Goal: Find specific page/section: Find specific page/section

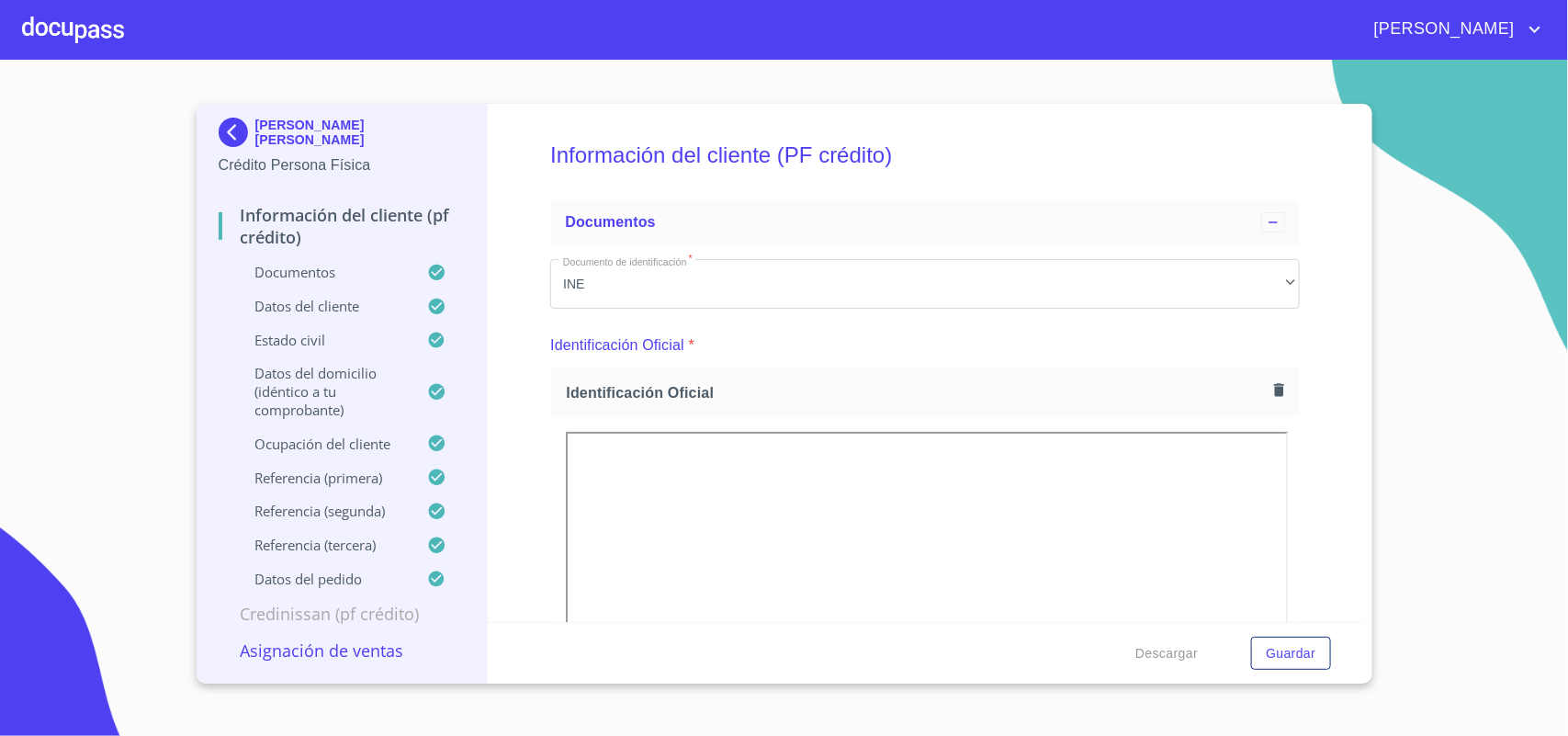
scroll to position [345, 0]
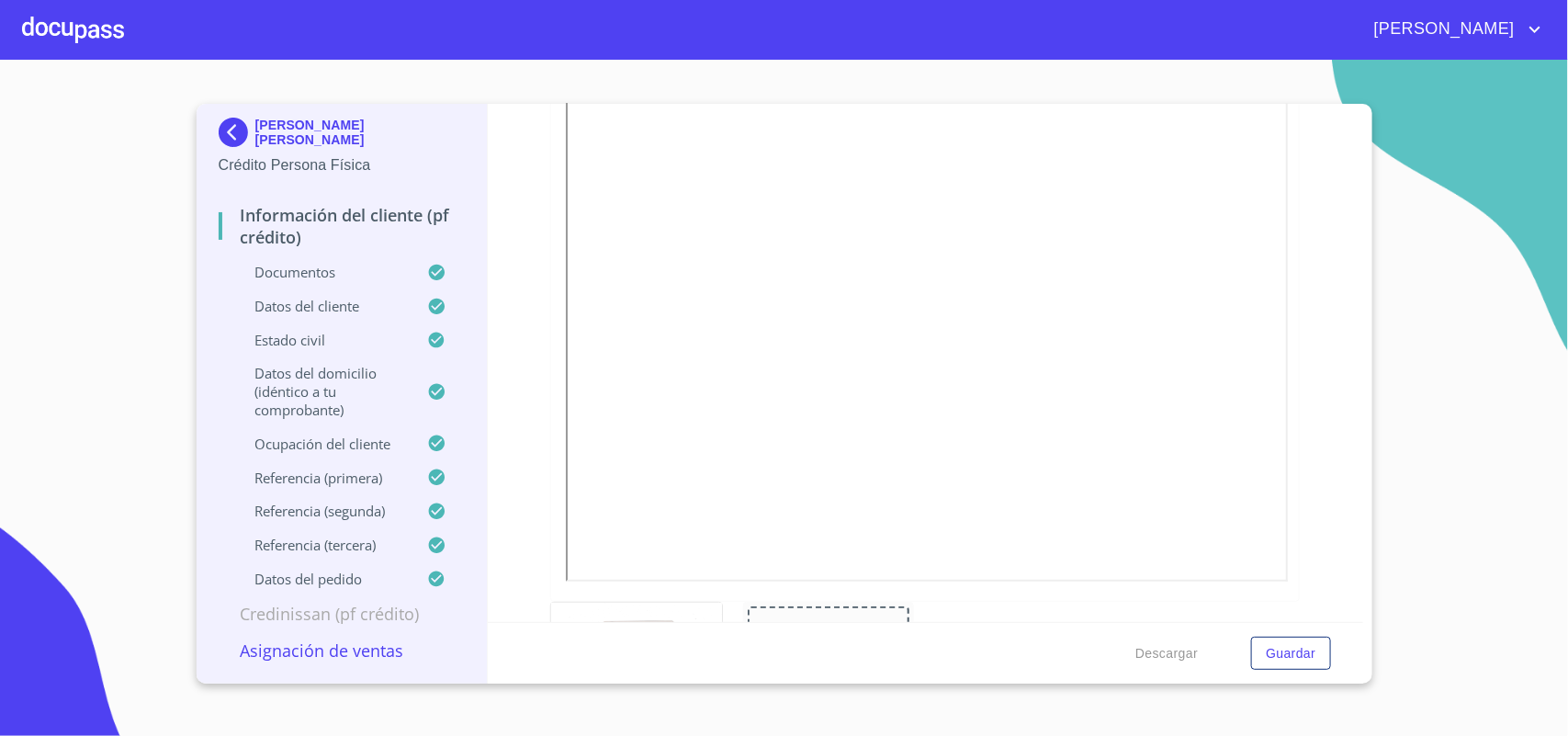
click at [97, 30] on div at bounding box center [72, 30] width 102 height 59
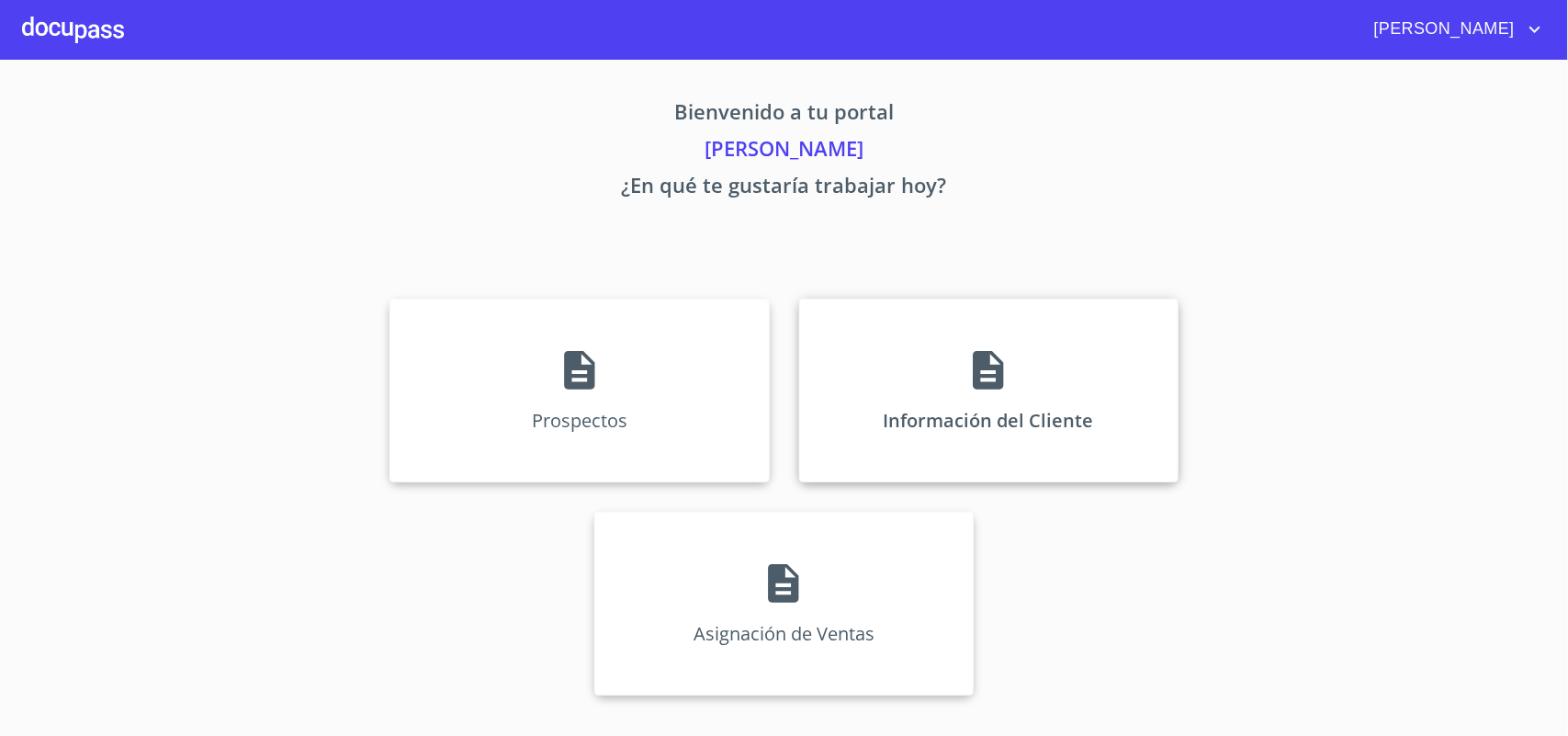
click at [1013, 388] on div "Información del Cliente" at bounding box center [989, 389] width 379 height 184
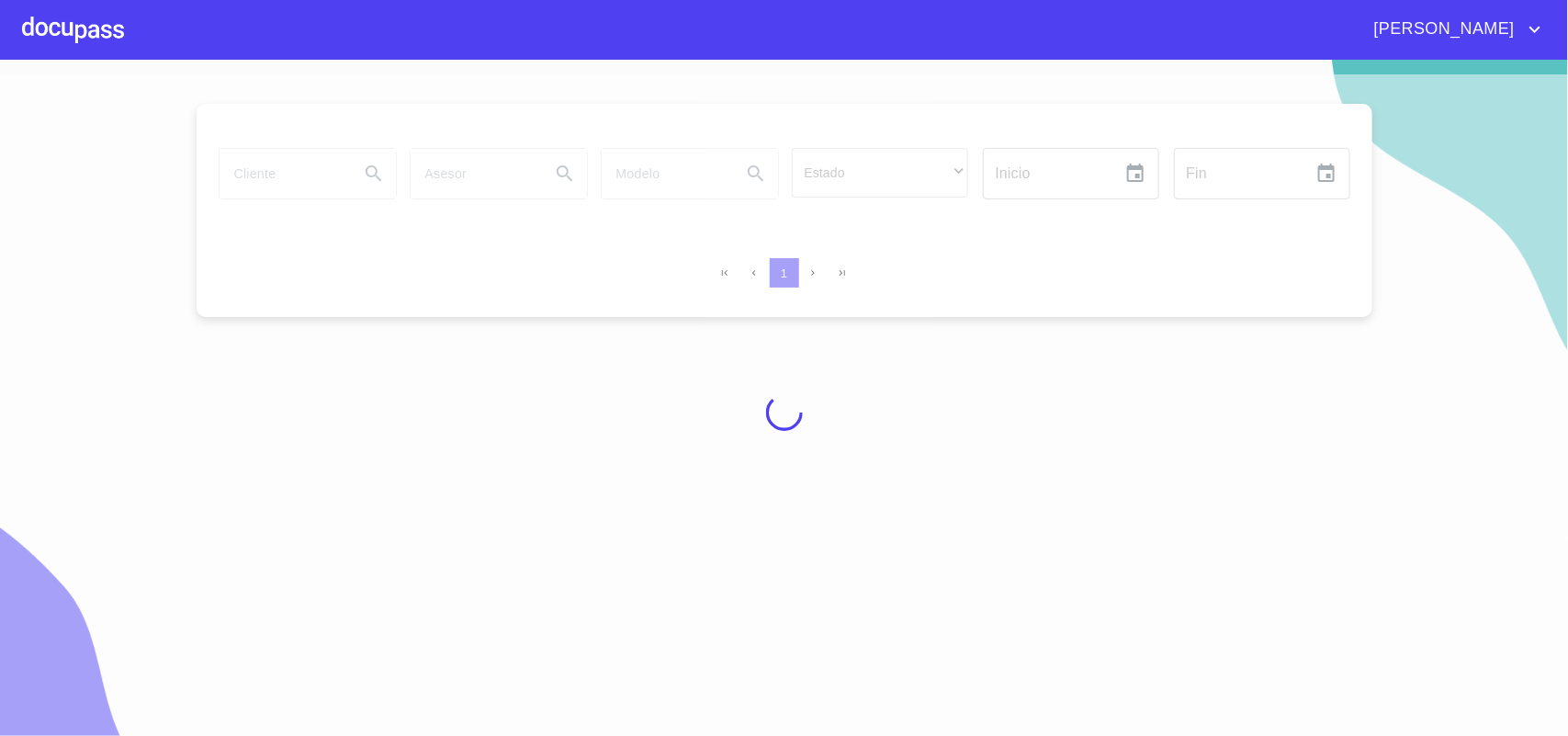
click at [257, 180] on div at bounding box center [784, 412] width 1568 height 676
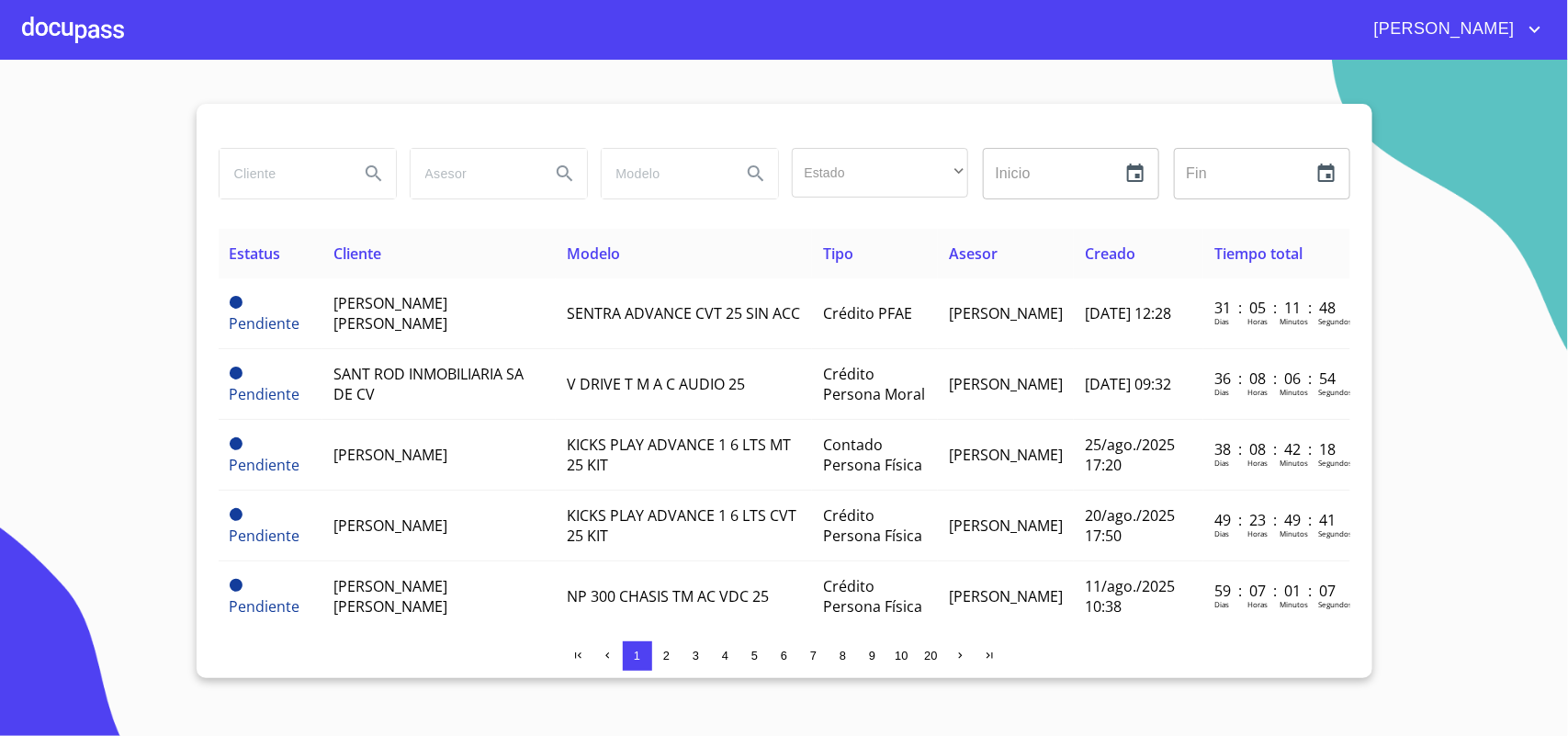
click at [264, 177] on input "search" at bounding box center [282, 173] width 125 height 50
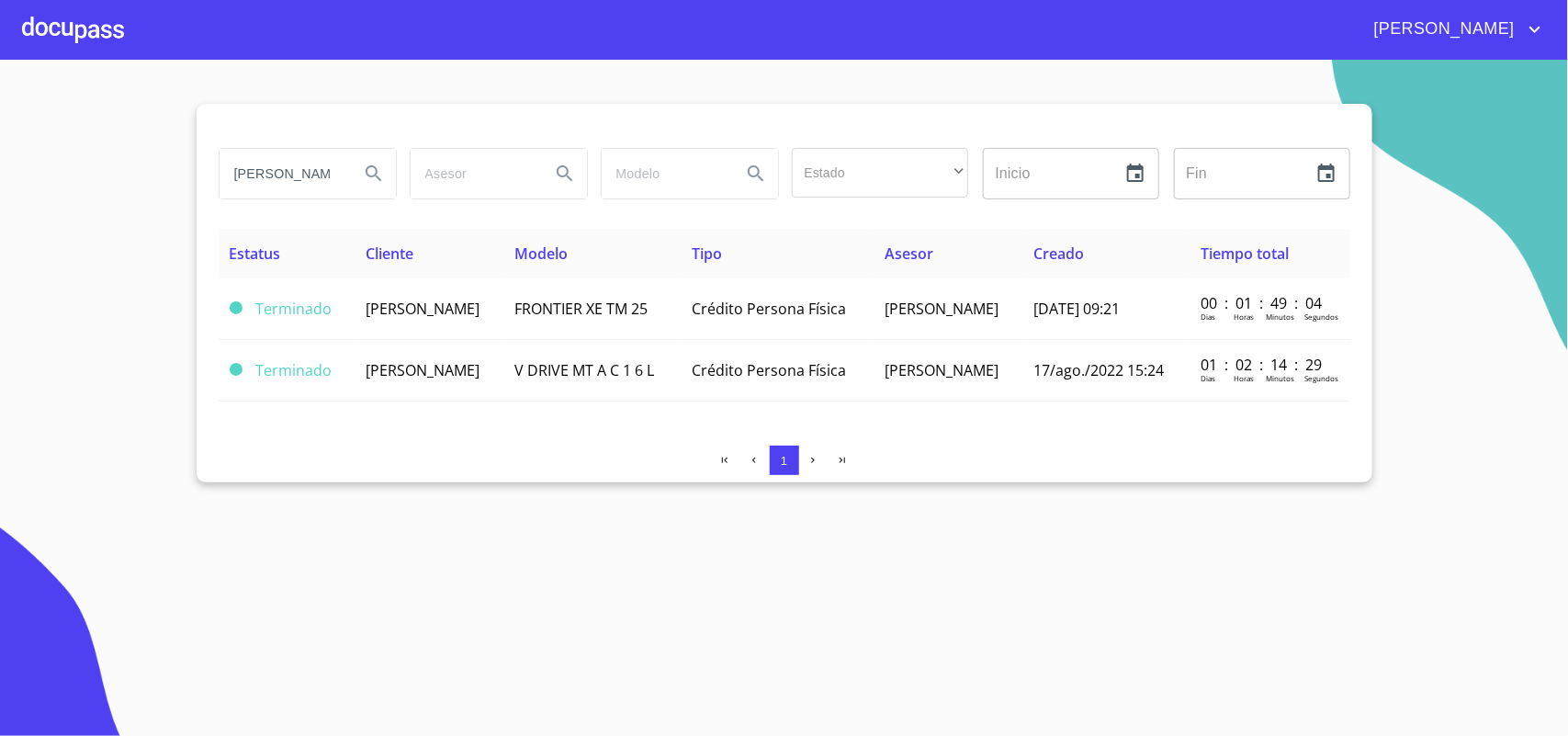
click at [346, 180] on div "[PERSON_NAME]" at bounding box center [308, 173] width 176 height 50
type input "J"
click at [353, 170] on button "Search" at bounding box center [373, 173] width 44 height 44
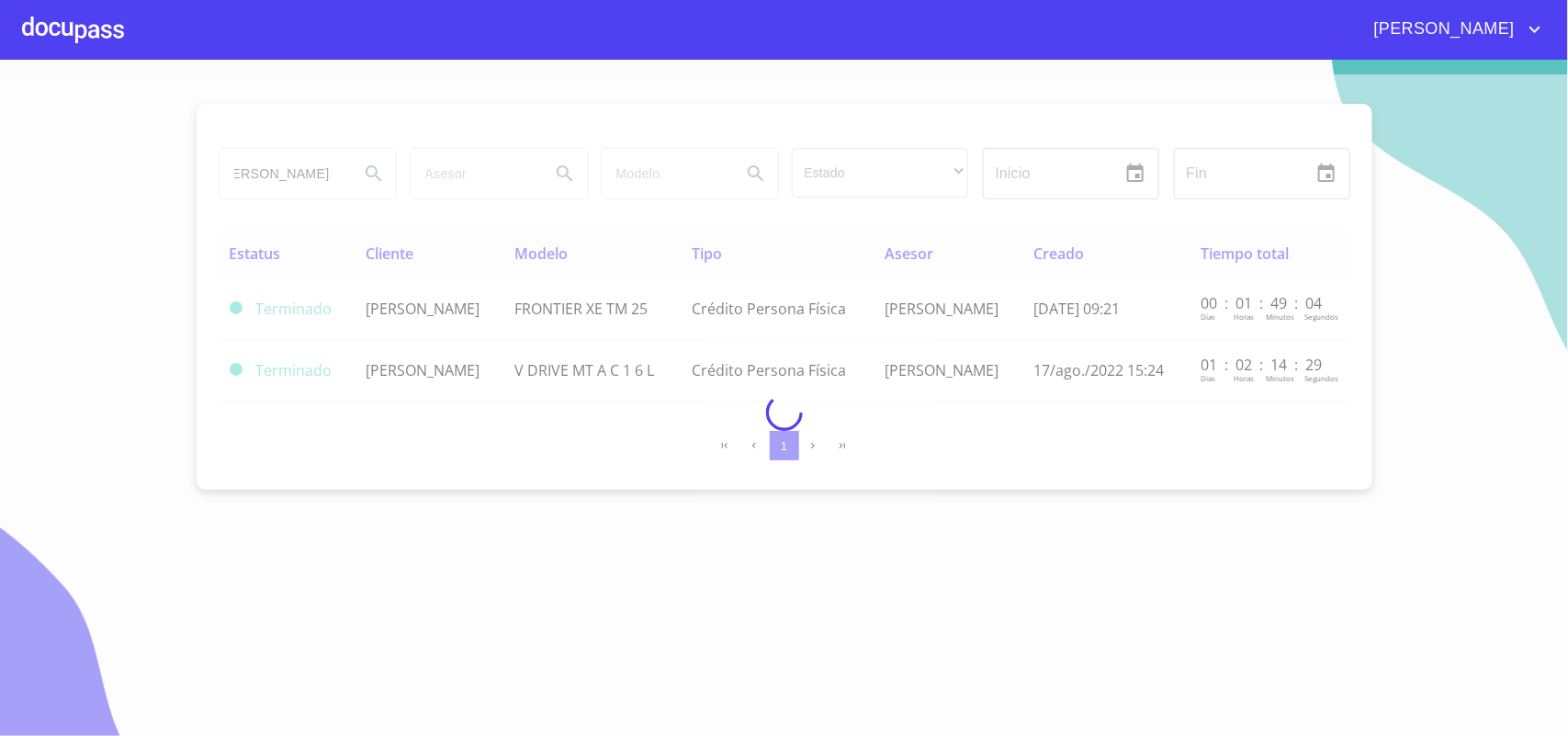
scroll to position [0, 0]
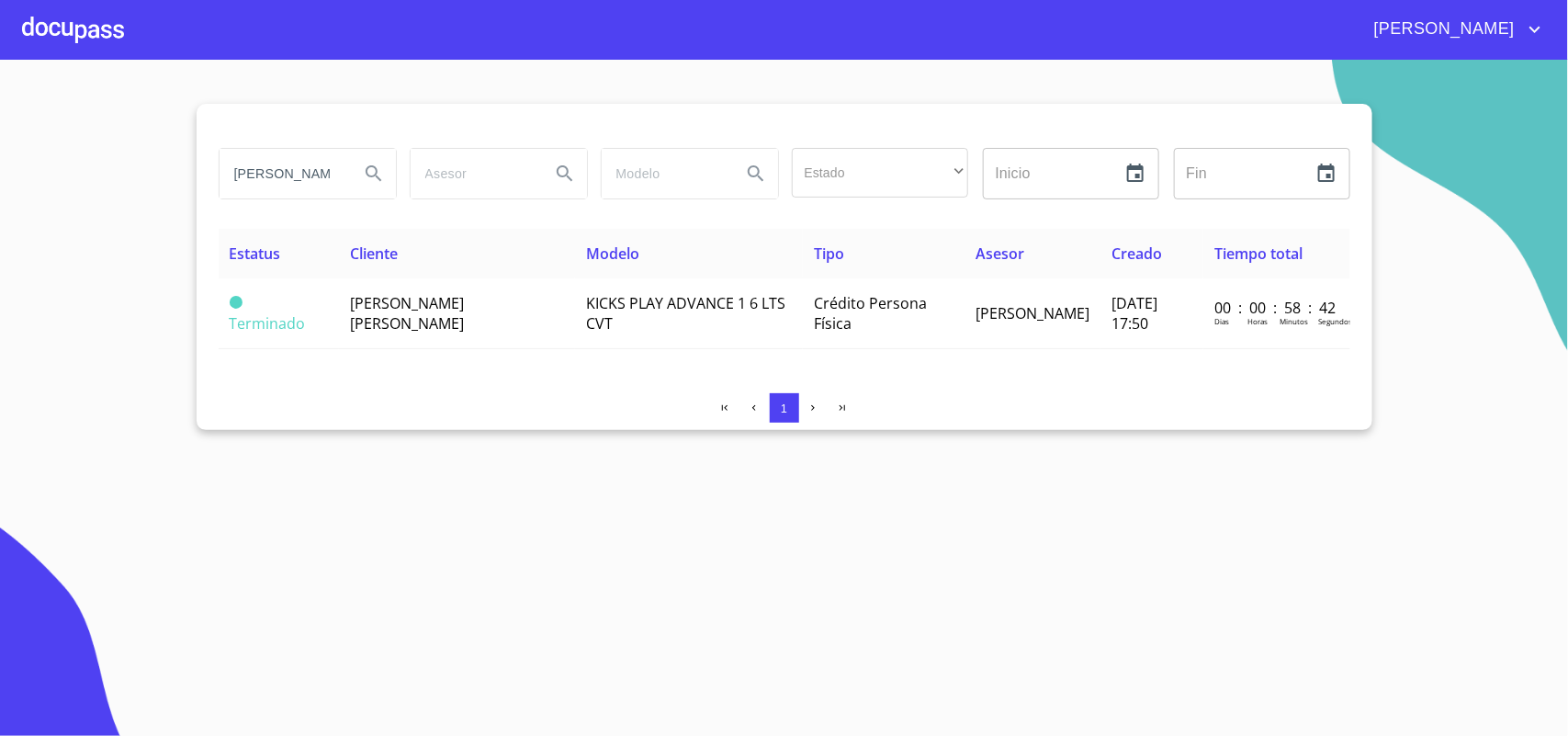
click at [338, 172] on input "[PERSON_NAME]" at bounding box center [282, 173] width 125 height 50
click at [386, 175] on button "Search" at bounding box center [373, 173] width 44 height 44
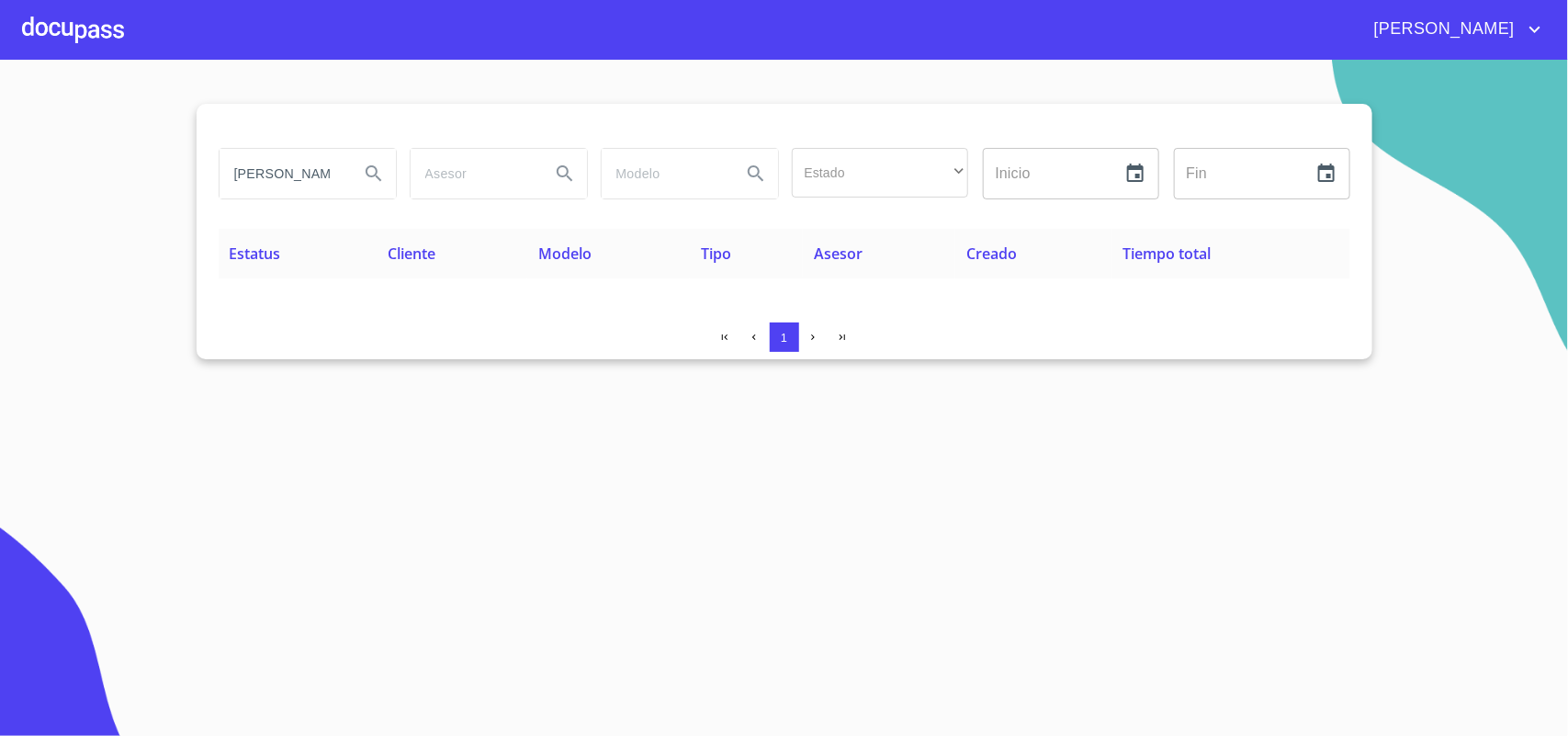
click at [295, 179] on input "[PERSON_NAME] E" at bounding box center [282, 173] width 125 height 50
type input "[PERSON_NAME]"
click at [53, 33] on div at bounding box center [72, 30] width 102 height 59
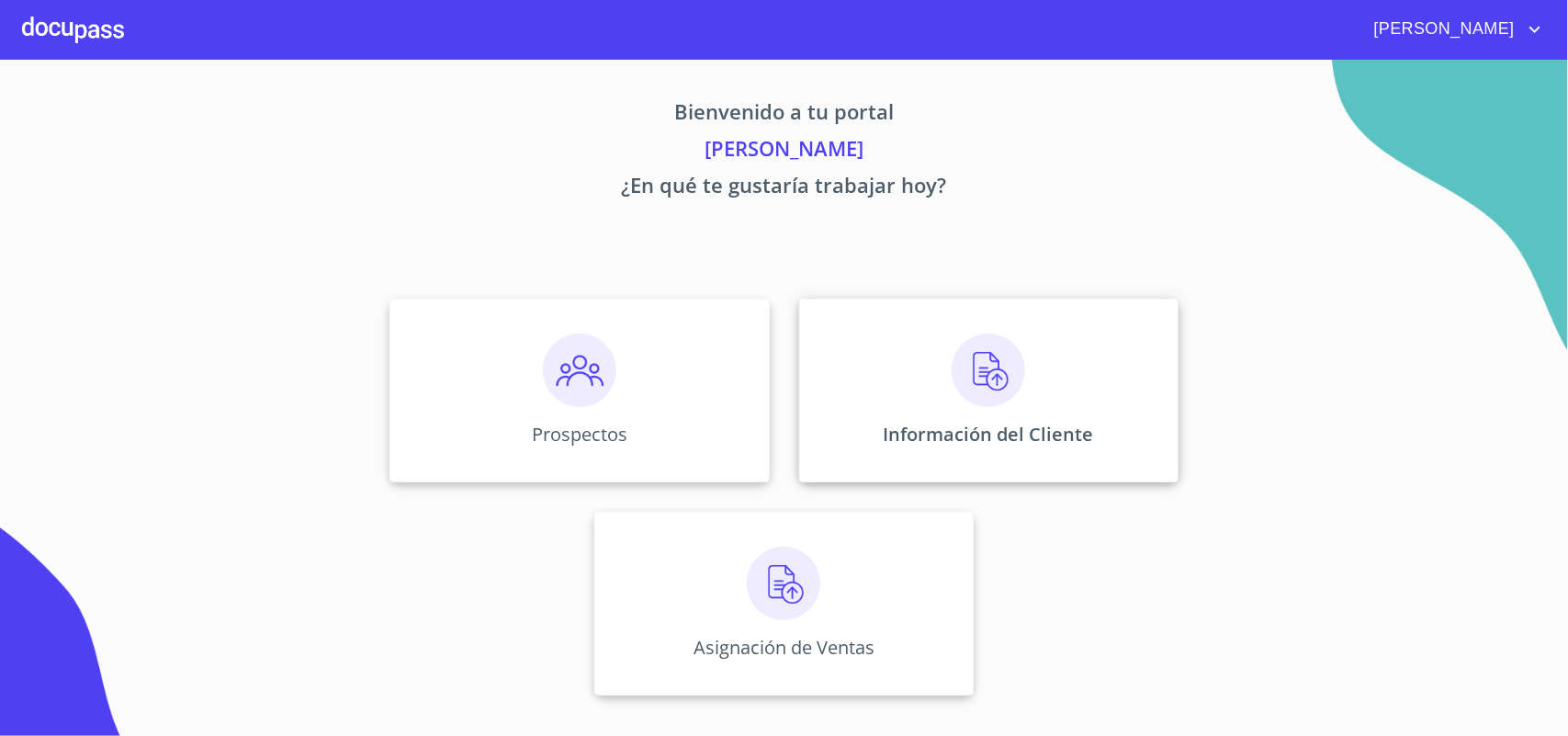
click at [887, 390] on div "Información del Cliente" at bounding box center [989, 389] width 379 height 184
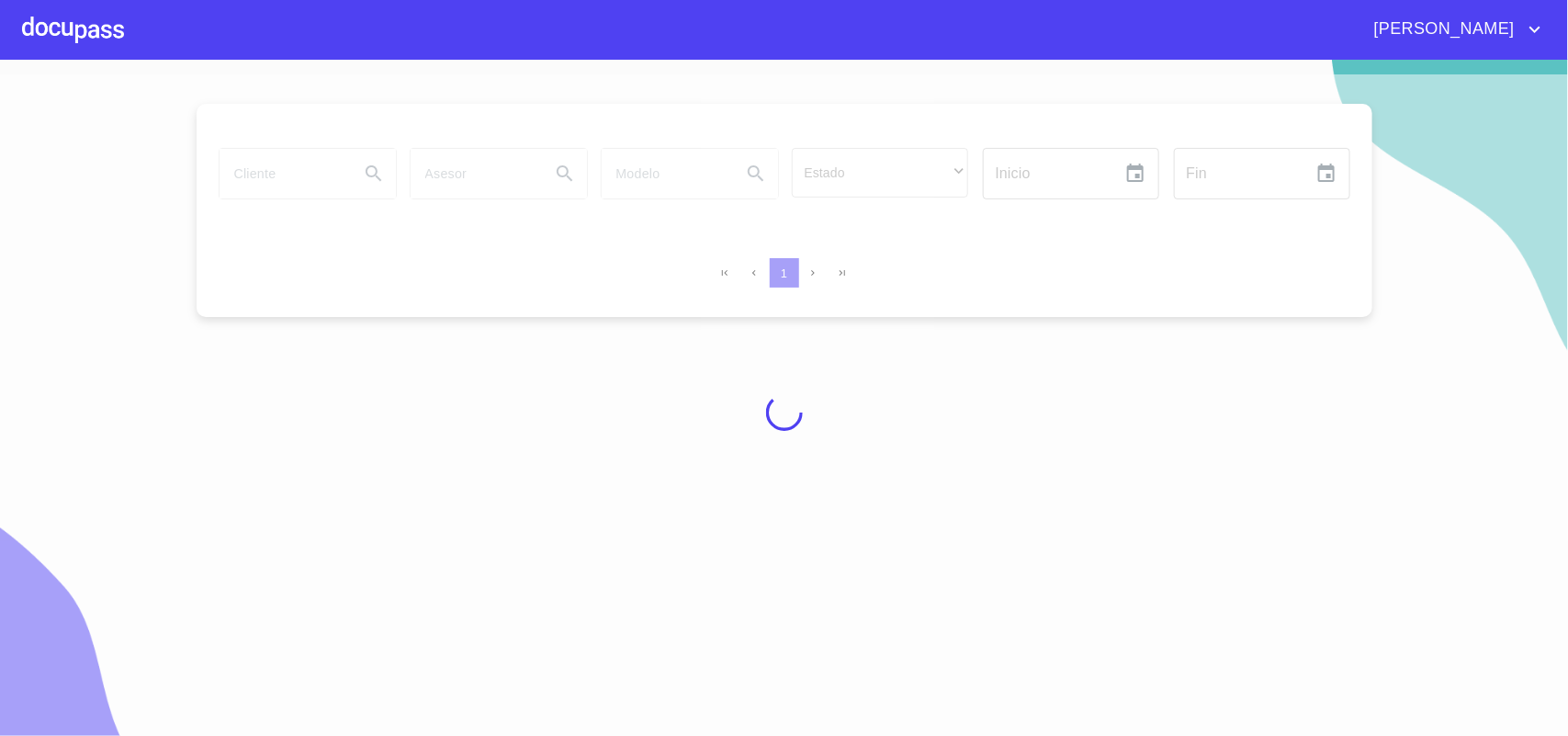
click at [300, 181] on div at bounding box center [784, 412] width 1568 height 676
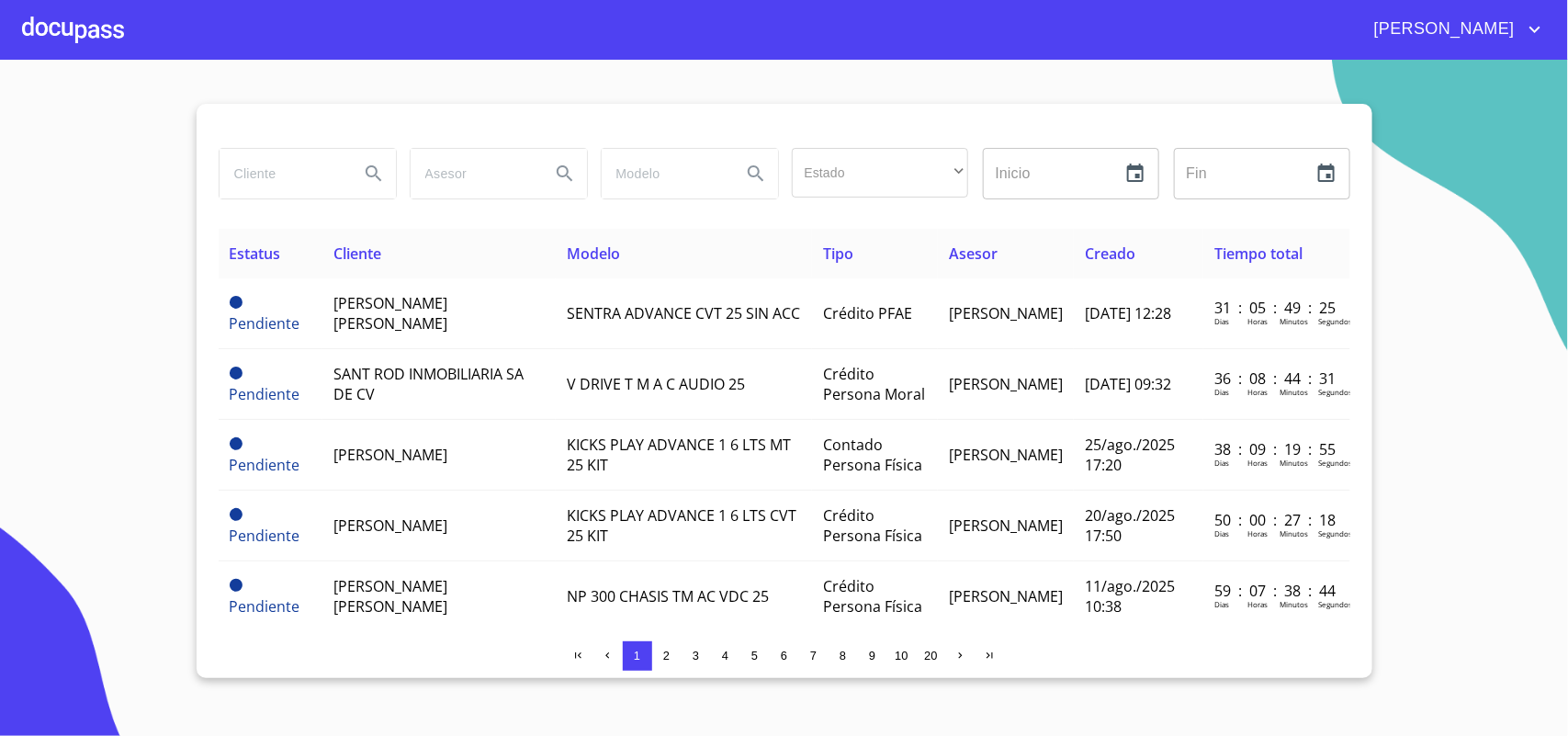
click at [324, 169] on input "search" at bounding box center [282, 173] width 125 height 50
click at [375, 182] on icon "Search" at bounding box center [373, 173] width 22 height 22
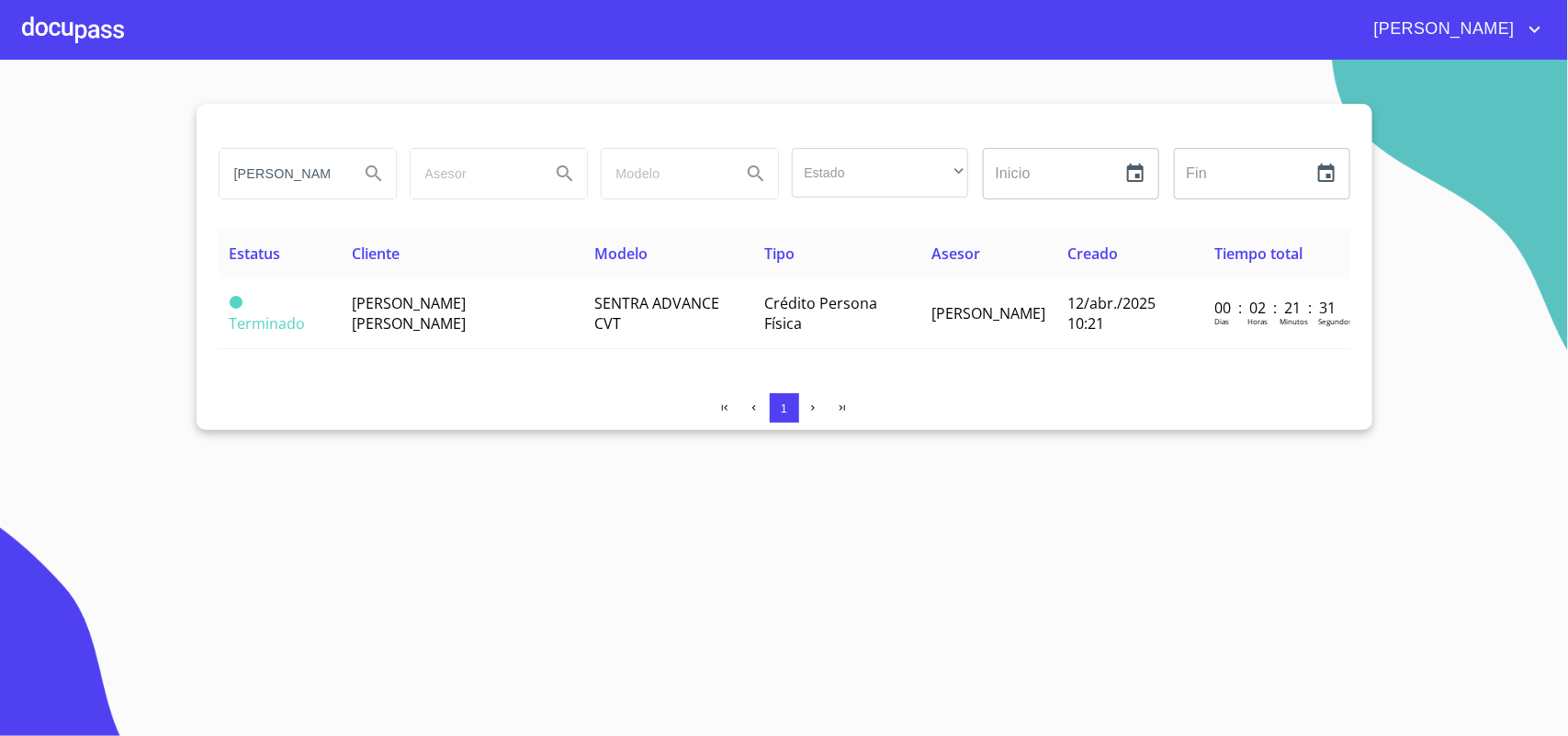
click at [326, 168] on input "[PERSON_NAME]" at bounding box center [282, 173] width 125 height 50
type input "G"
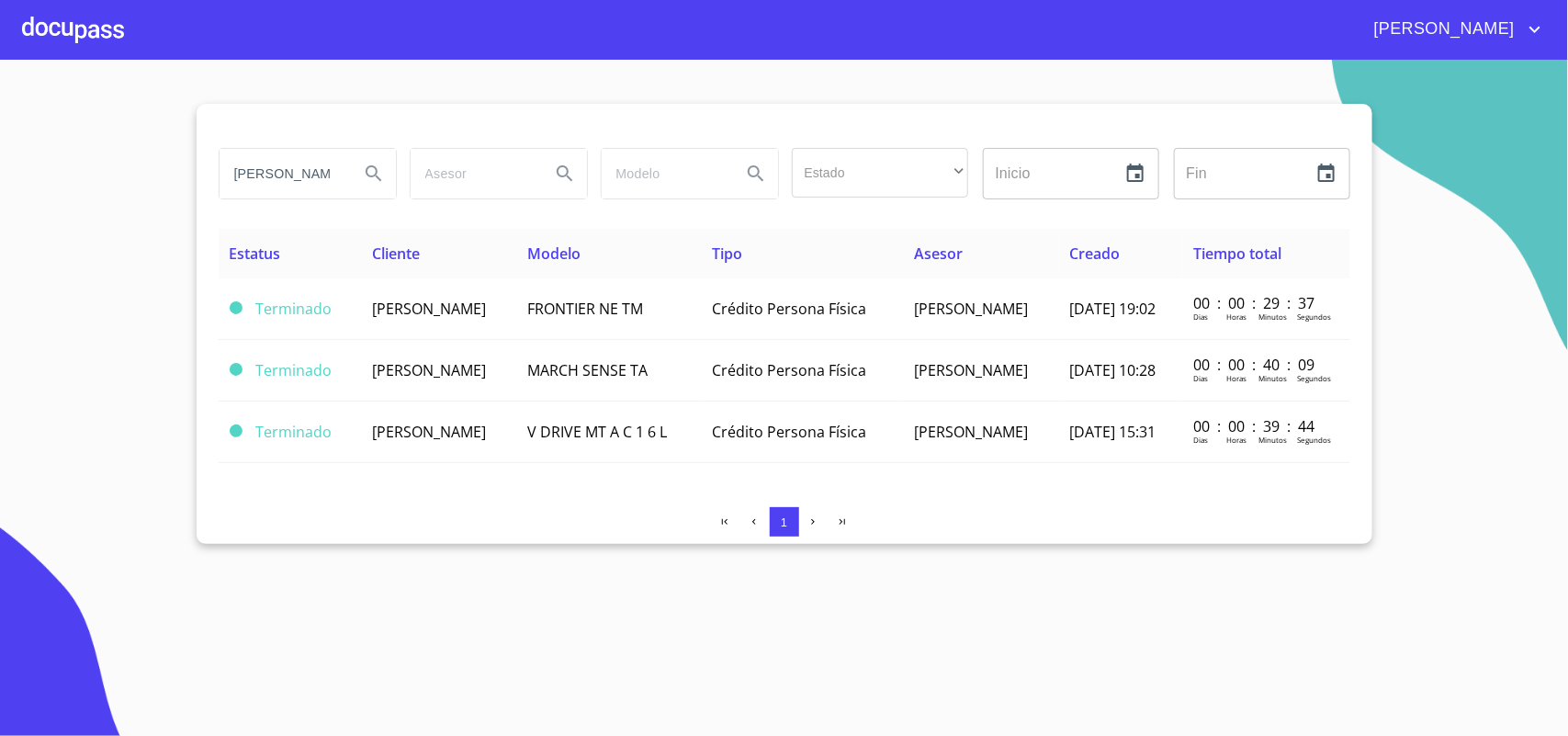
click at [343, 181] on input "[PERSON_NAME]" at bounding box center [282, 173] width 125 height 50
type input "E"
click at [369, 169] on icon "Search" at bounding box center [373, 173] width 15 height 15
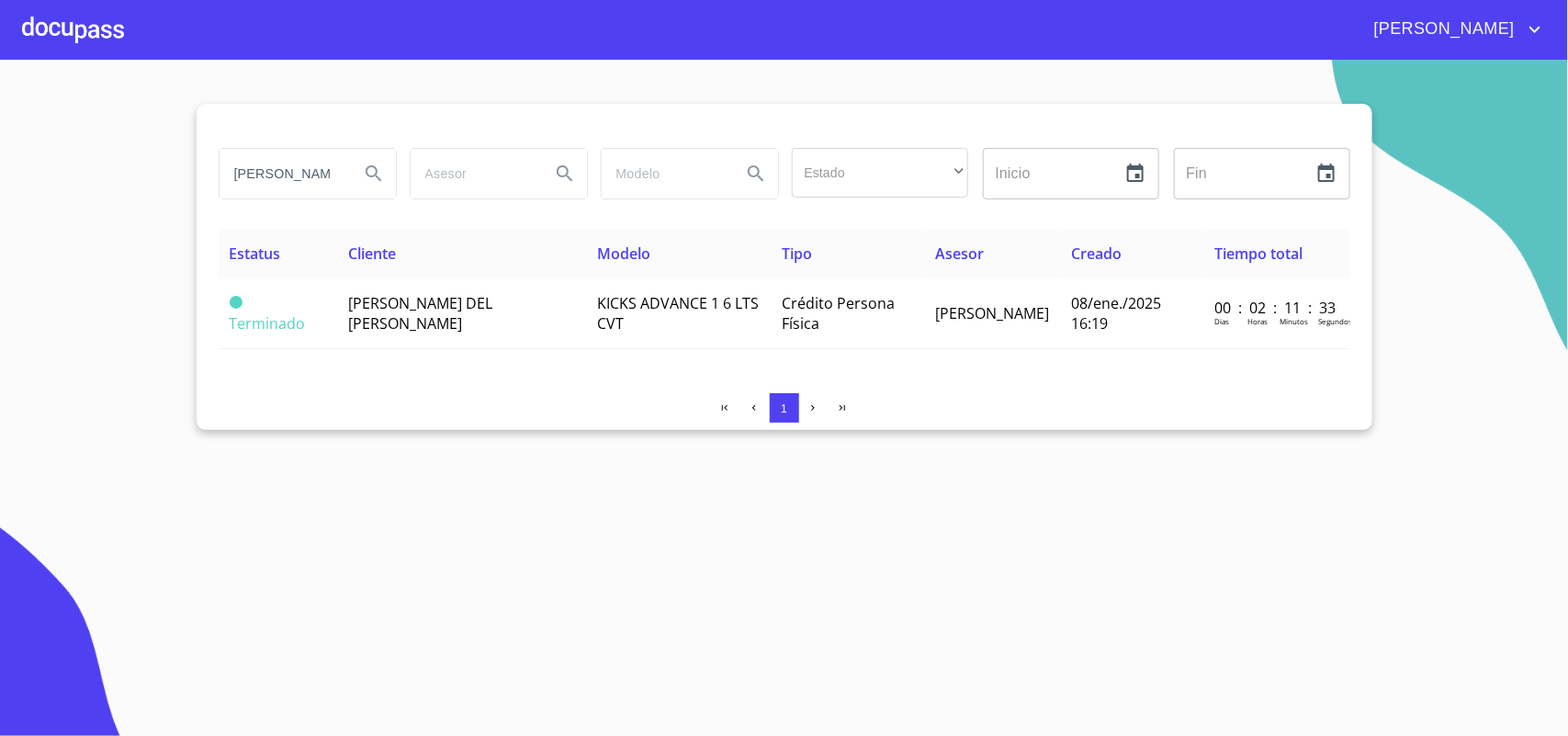
click at [338, 187] on input "[PERSON_NAME] DEL [PERSON_NAME]" at bounding box center [282, 173] width 125 height 50
type input "A"
type input "TRANSPORTES"
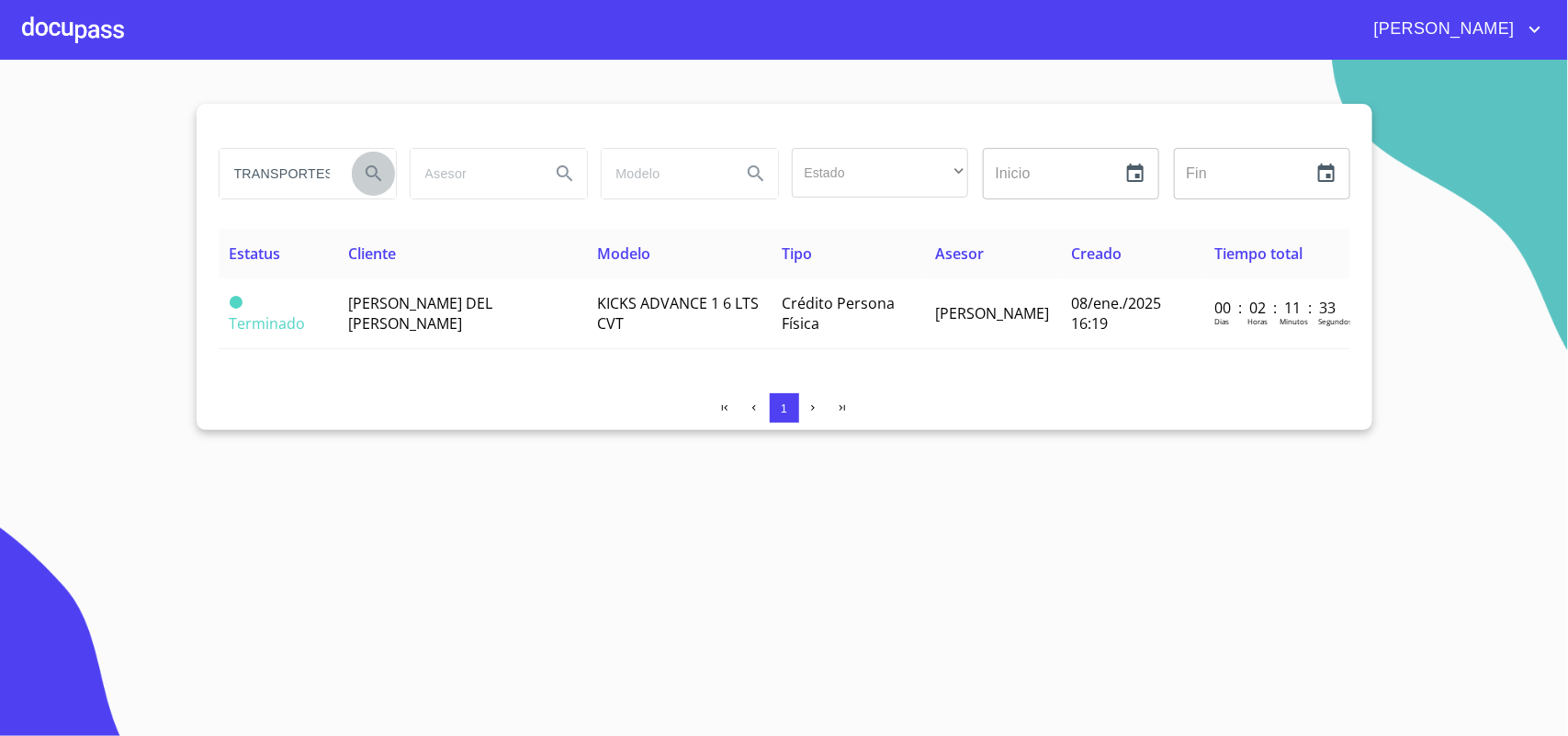
click at [361, 181] on button "Search" at bounding box center [373, 173] width 44 height 44
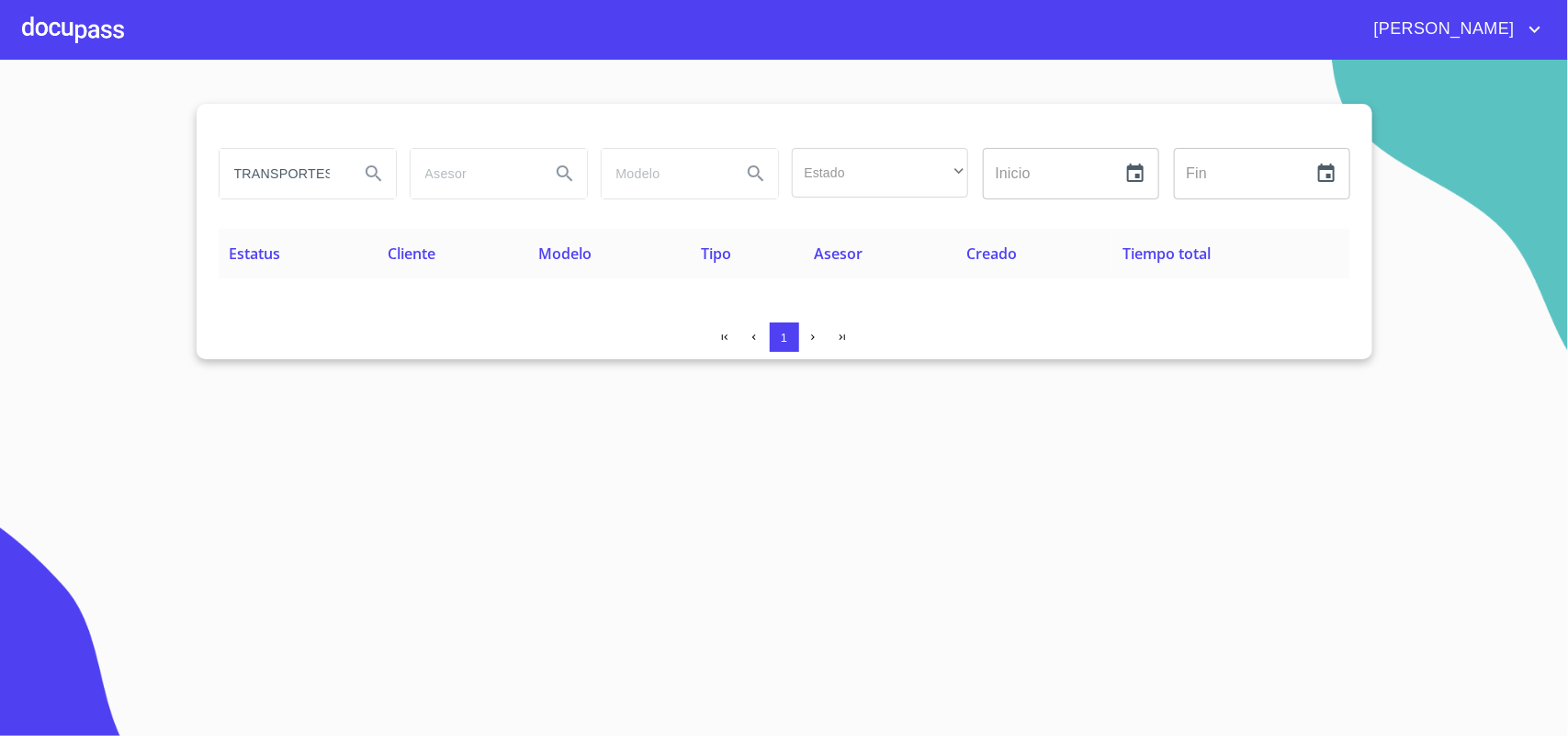
type button "TRANSPORTES"
click at [346, 171] on div "TRANSPORTES" at bounding box center [308, 173] width 176 height 50
click at [378, 169] on icon "Search" at bounding box center [373, 173] width 22 height 22
click at [508, 185] on input "search" at bounding box center [472, 173] width 125 height 50
click at [343, 169] on input "TRANSPORTES" at bounding box center [282, 173] width 125 height 50
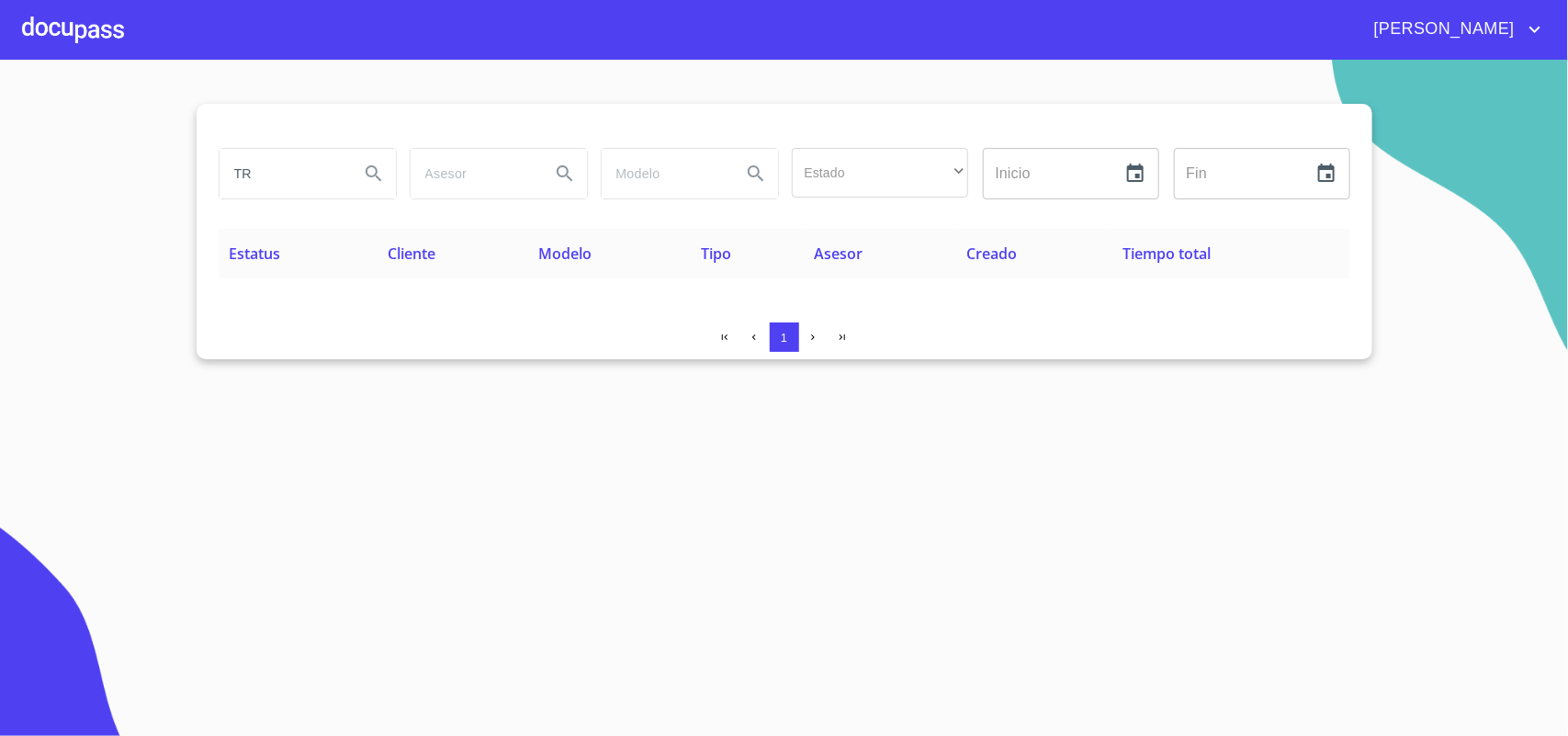
type input "T"
click at [438, 171] on input "search" at bounding box center [472, 173] width 125 height 50
type input "[DEMOGRAPHIC_DATA]"
click at [567, 181] on icon "Search" at bounding box center [565, 173] width 22 height 22
click at [55, 24] on div at bounding box center [72, 30] width 102 height 59
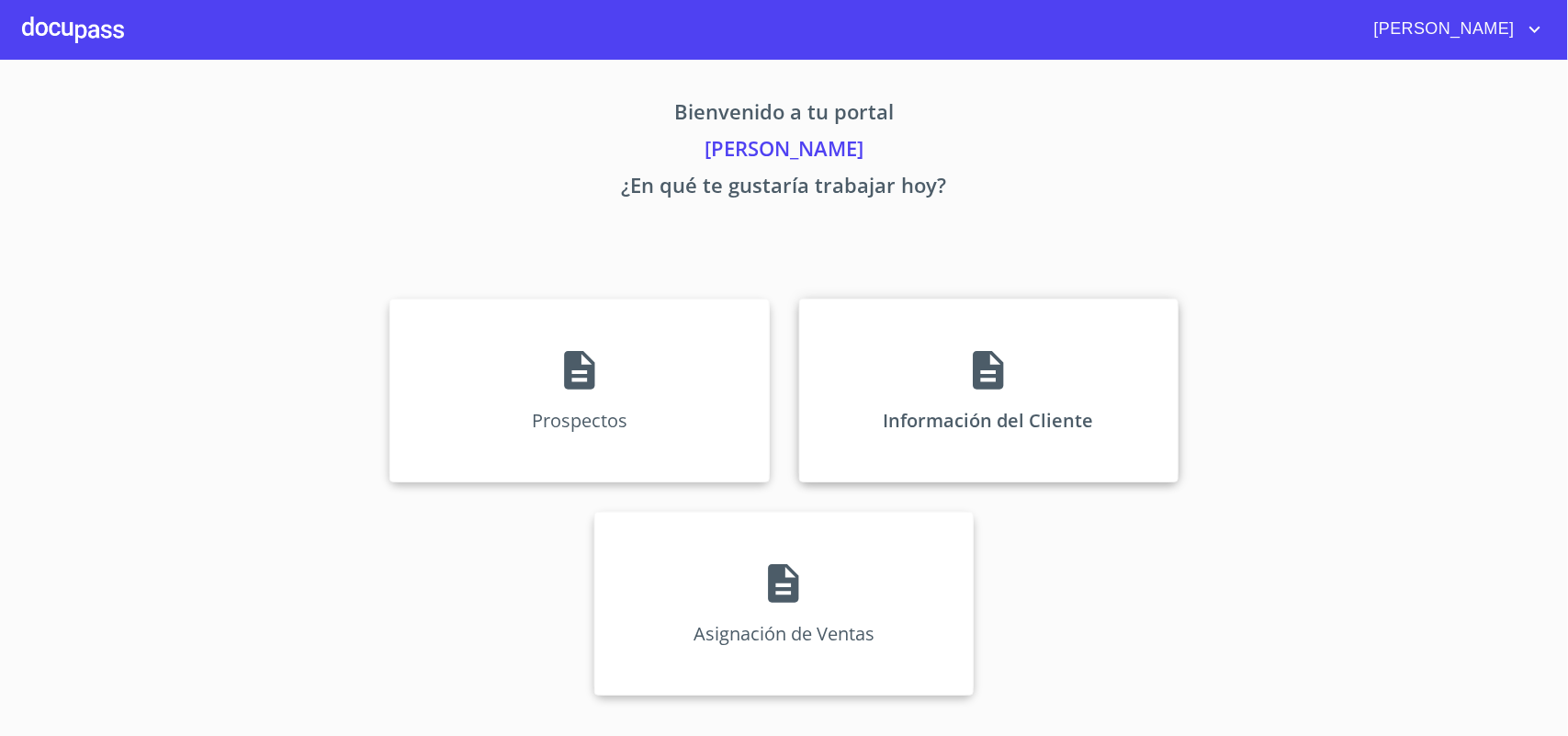
click at [1030, 428] on p "Información del Cliente" at bounding box center [989, 420] width 211 height 25
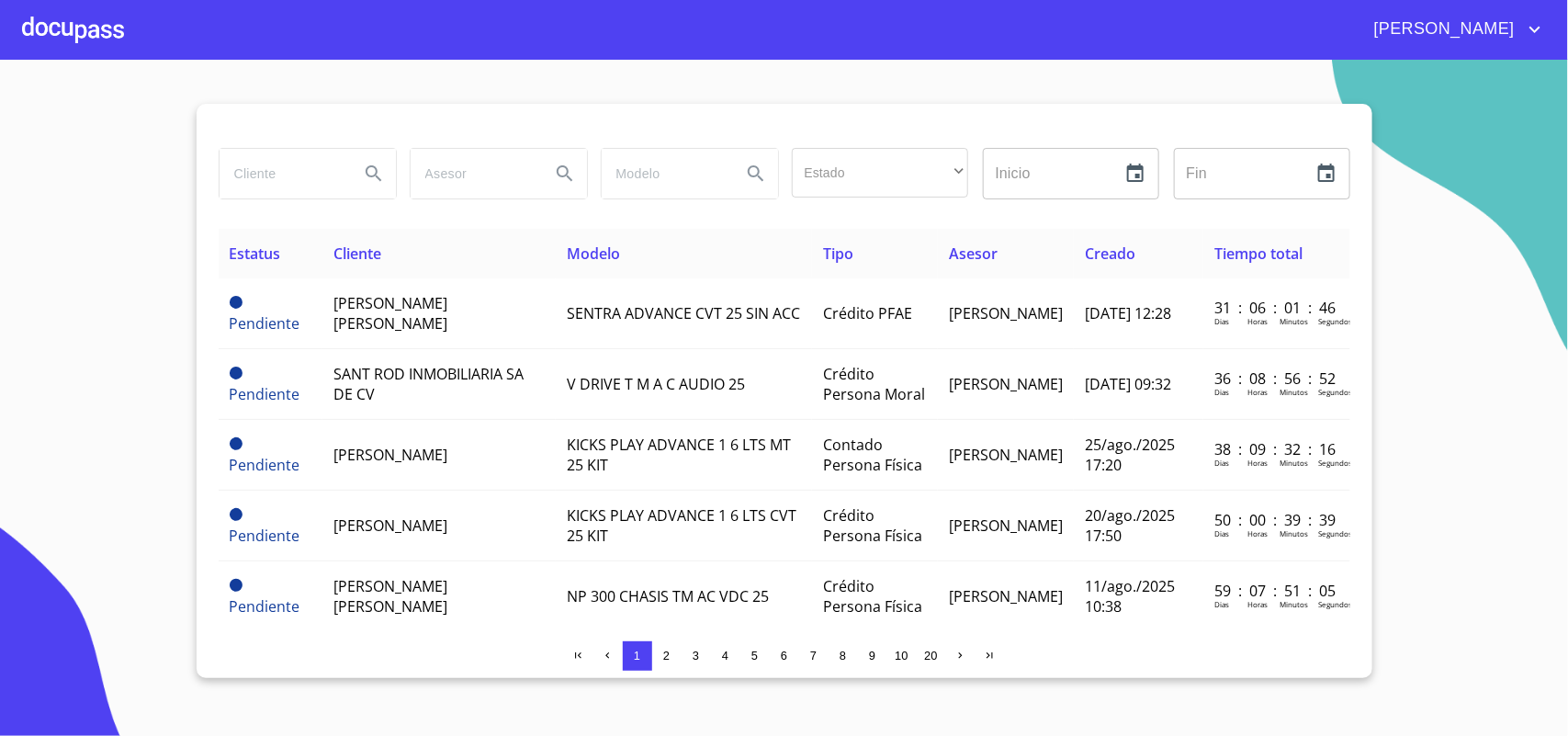
click at [332, 162] on input "search" at bounding box center [282, 173] width 125 height 50
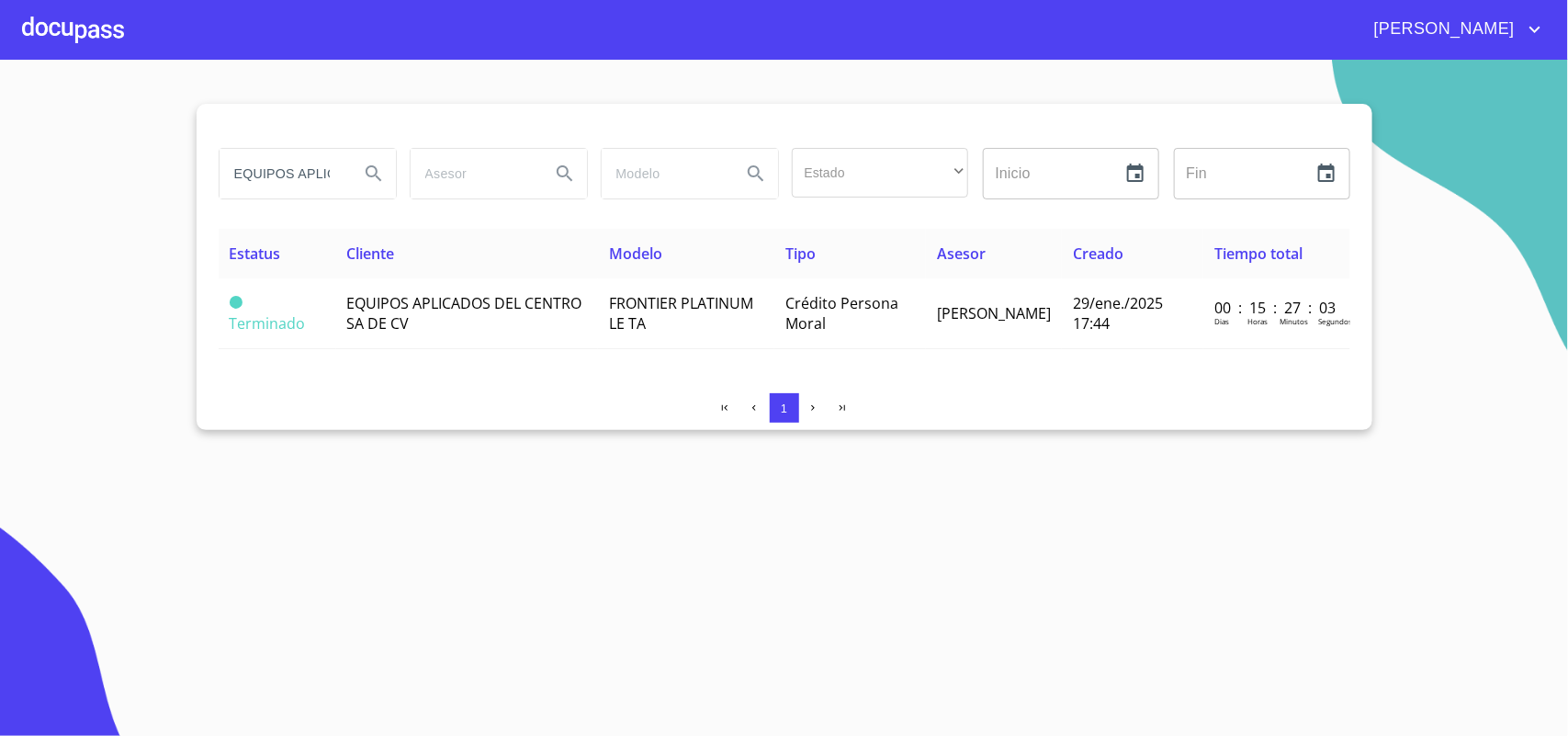
click at [345, 174] on input "EQUIPOS APLICADOS" at bounding box center [282, 173] width 125 height 50
type input "D"
click at [381, 171] on icon "Search" at bounding box center [373, 173] width 22 height 22
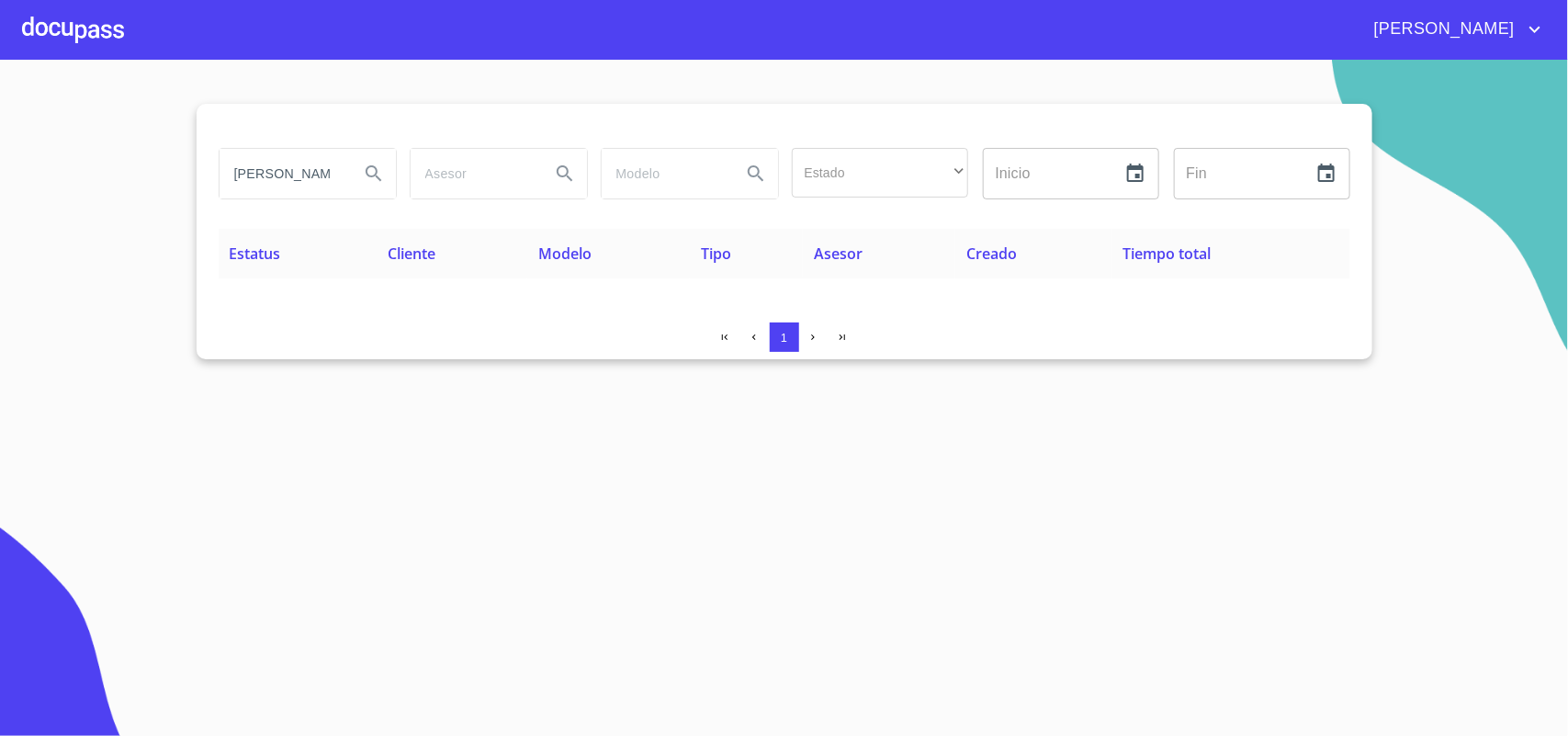
click at [338, 186] on input "[PERSON_NAME][DEMOGRAPHIC_DATA]" at bounding box center [282, 173] width 125 height 50
drag, startPoint x: 300, startPoint y: 175, endPoint x: 361, endPoint y: 181, distance: 61.3
click at [361, 181] on div "[PERSON_NAME][DEMOGRAPHIC_DATA]" at bounding box center [308, 173] width 176 height 50
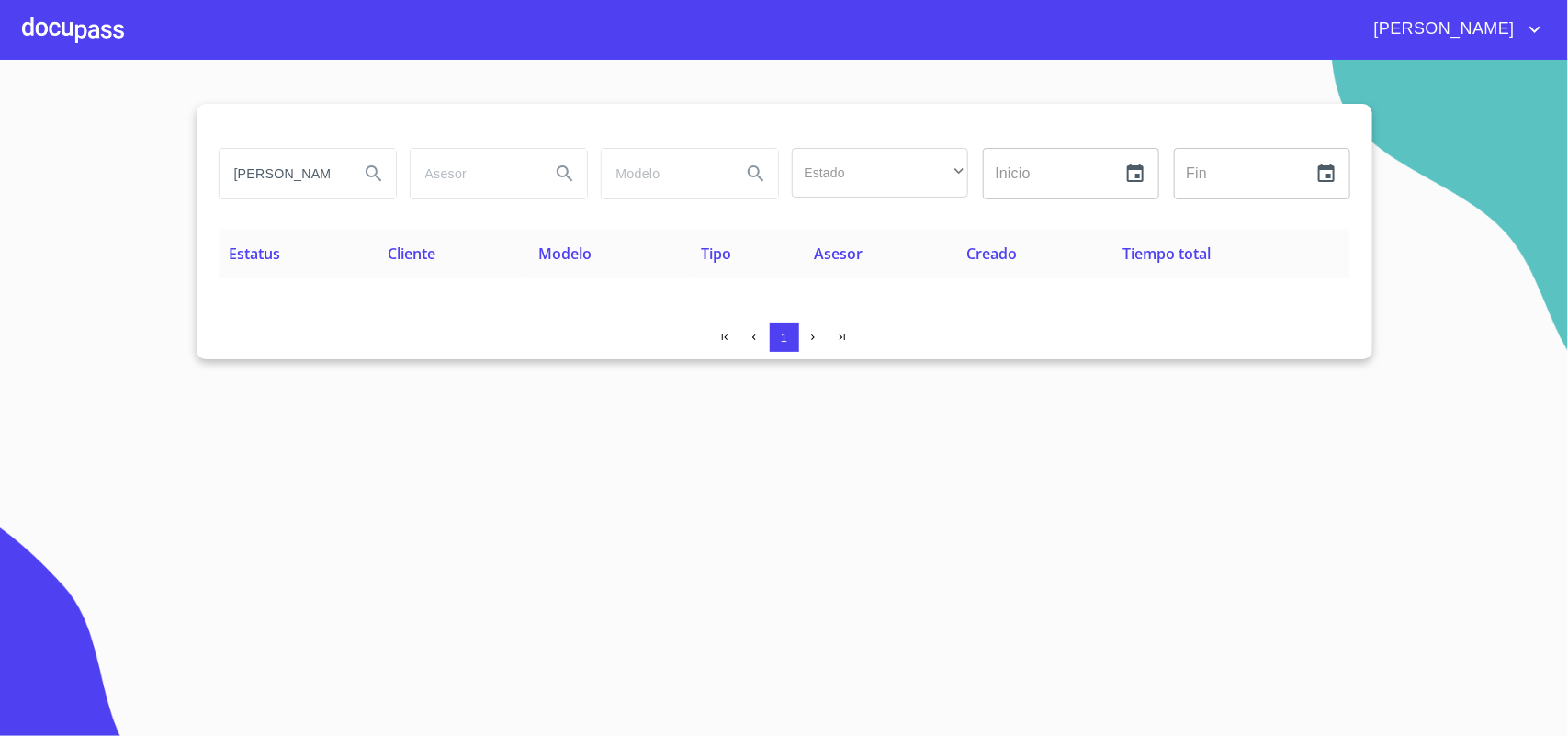
click at [358, 187] on button "Search" at bounding box center [373, 173] width 44 height 44
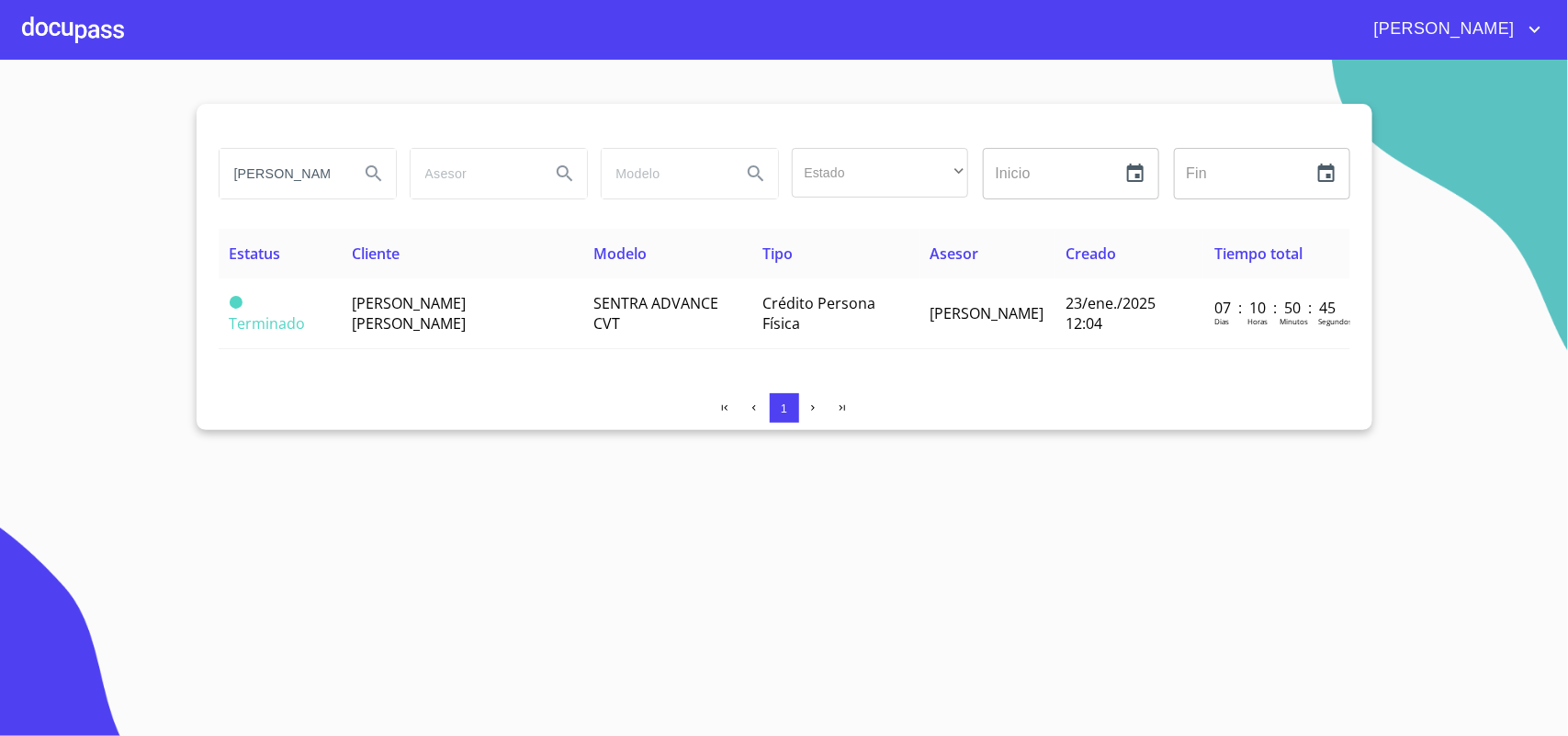
click at [372, 169] on icon "Search" at bounding box center [373, 173] width 22 height 22
click at [328, 172] on input "[PERSON_NAME]" at bounding box center [282, 173] width 125 height 50
type input "S"
type input "[PERSON_NAME] DE LA [PERSON_NAME]"
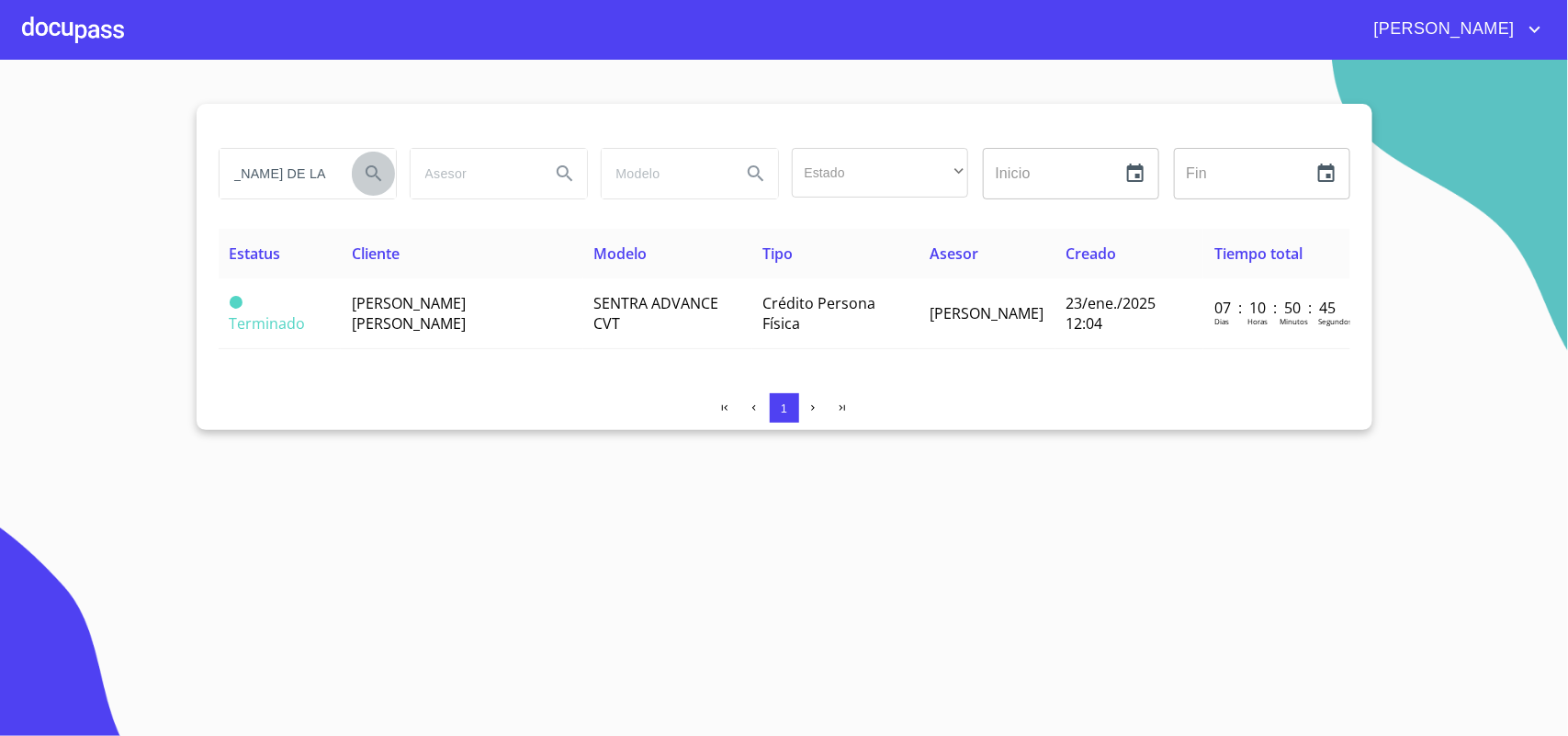
click at [365, 166] on icon "Search" at bounding box center [373, 173] width 22 height 22
